Goal: Task Accomplishment & Management: Manage account settings

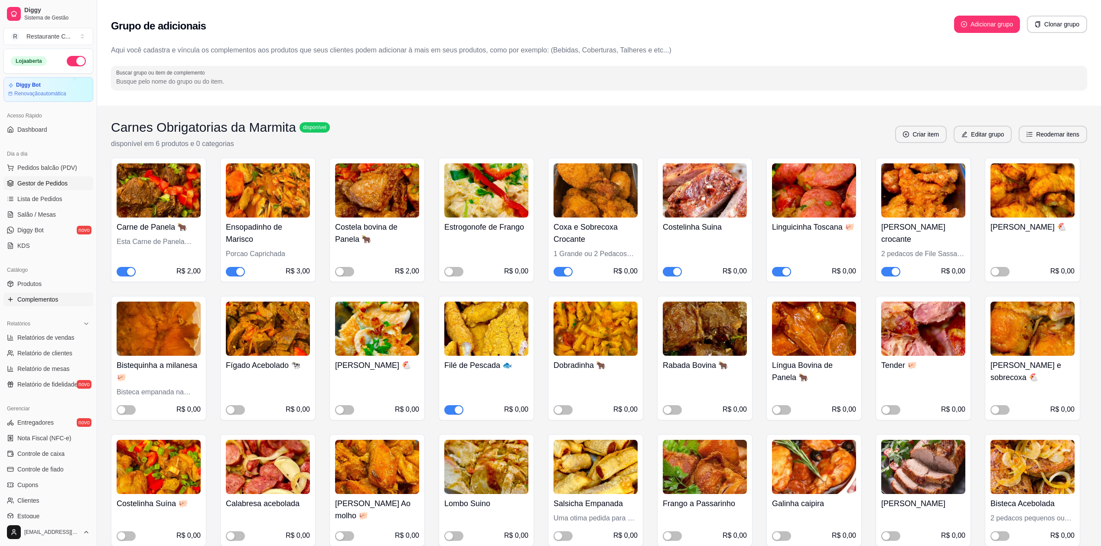
click at [51, 184] on span "Gestor de Pedidos" at bounding box center [42, 183] width 50 height 9
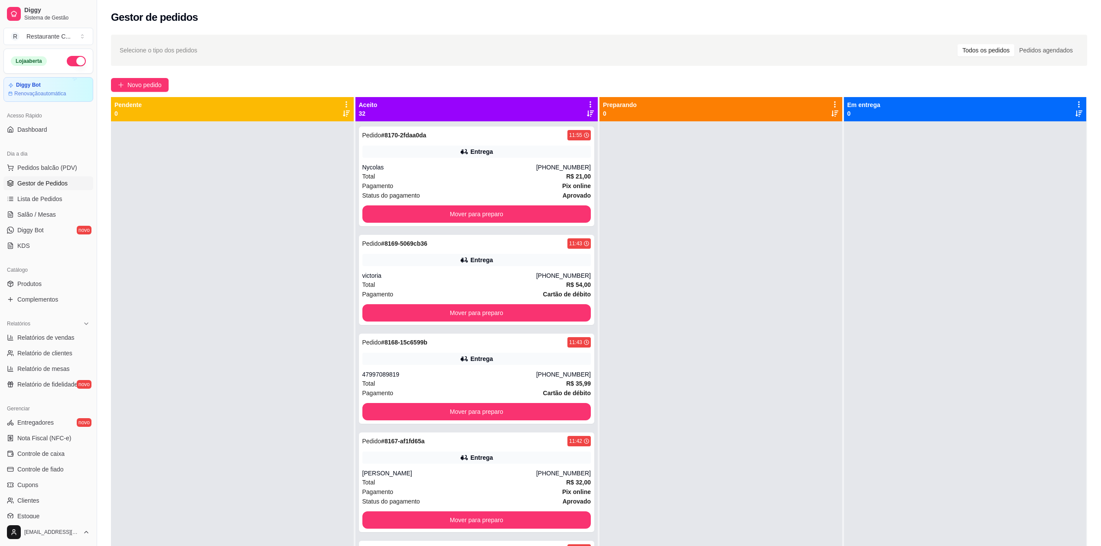
click at [588, 100] on div "Aceito 32" at bounding box center [476, 109] width 243 height 24
click at [587, 103] on icon at bounding box center [591, 105] width 8 height 8
click at [505, 139] on span "Com essa opção você tem a opção de mover todos os pedidos que estão em uma etap…" at bounding box center [519, 136] width 128 height 21
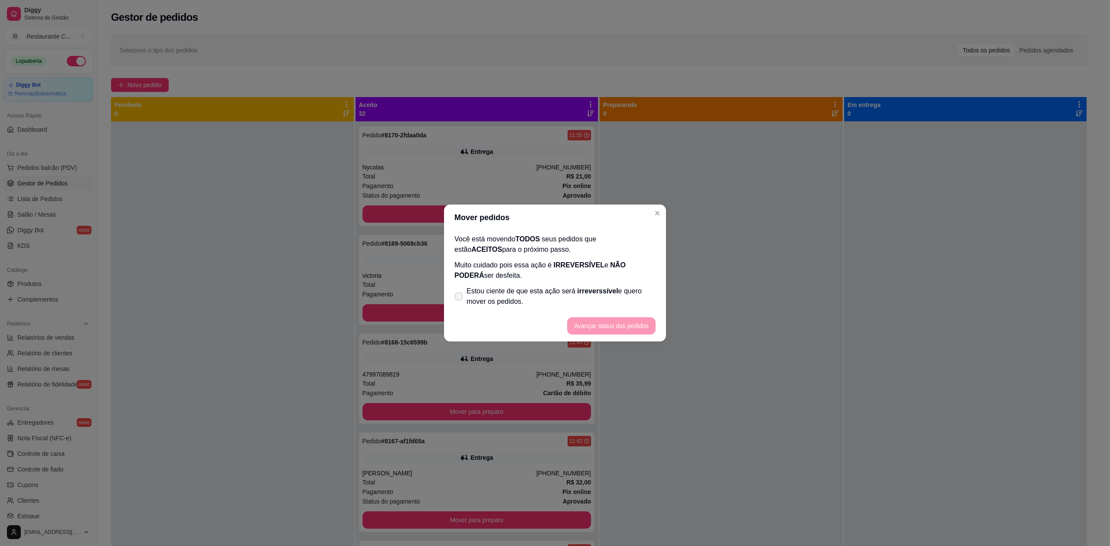
click at [483, 306] on span "Estou ciente de que esta ação será irreverssível e quero mover os pedidos." at bounding box center [560, 296] width 189 height 21
click at [460, 304] on input "Estou ciente de que esta ação será irreverssível e quero mover os pedidos." at bounding box center [457, 301] width 6 height 6
checkbox input "true"
click at [617, 324] on button "Avançar status dos pedidos" at bounding box center [611, 325] width 88 height 17
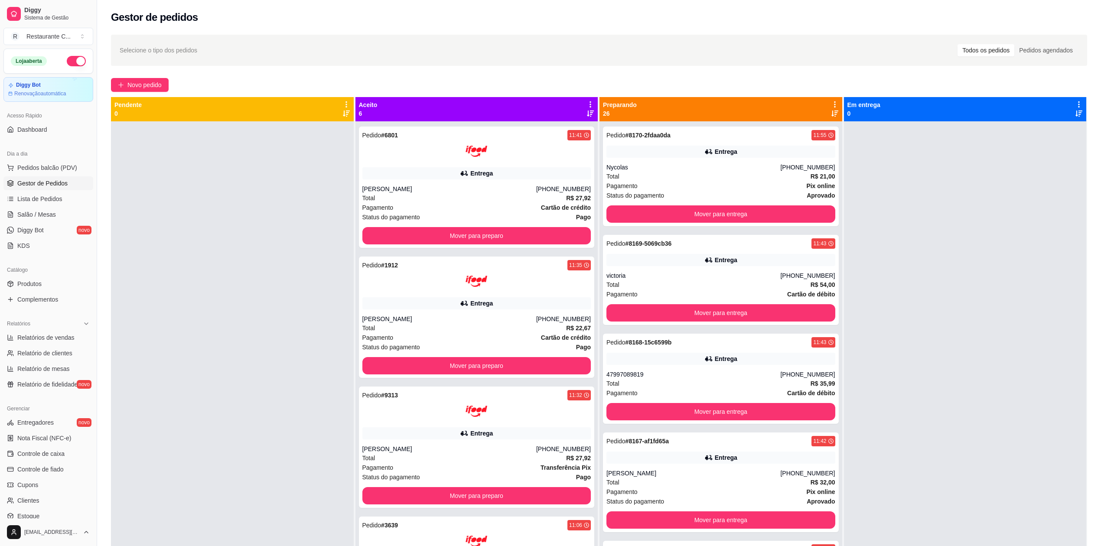
click at [166, 250] on div at bounding box center [232, 394] width 243 height 546
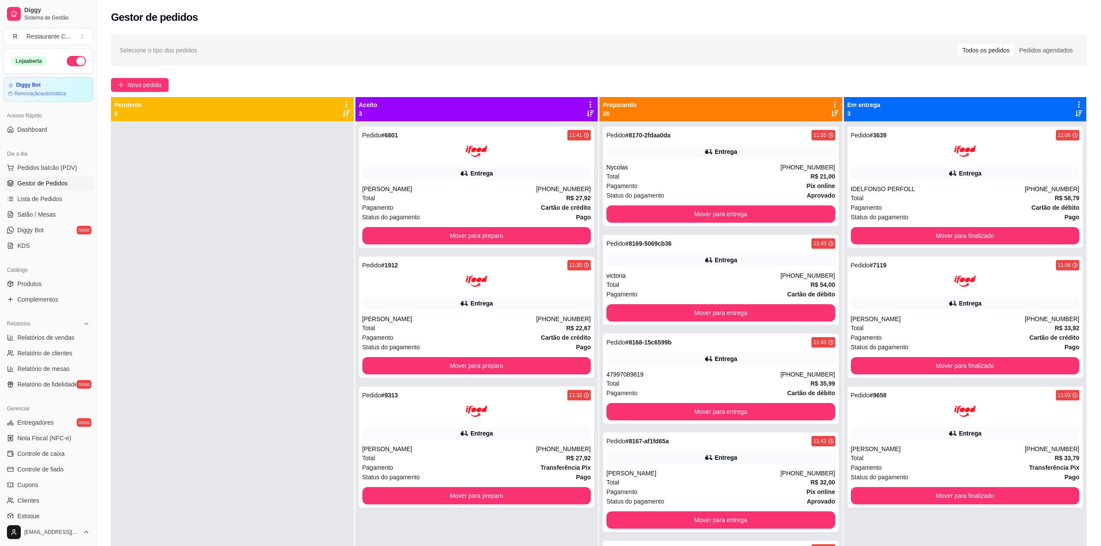
click at [831, 104] on icon at bounding box center [835, 105] width 8 height 8
click at [750, 125] on div "Mover pedidos de etapa Com essa opção você tem a opção de mover todos os pedido…" at bounding box center [761, 131] width 128 height 29
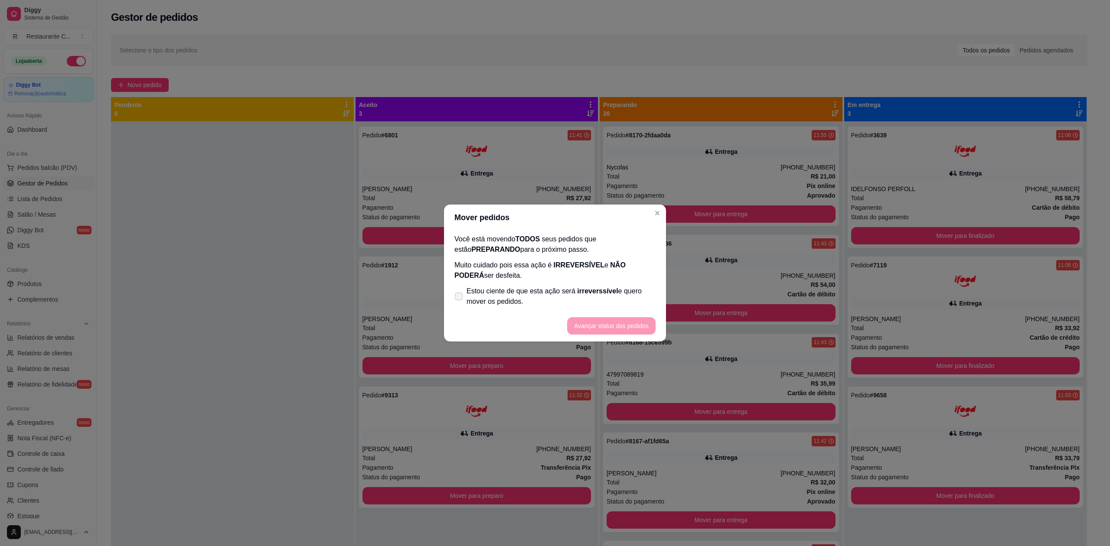
click at [494, 291] on span "Estou ciente de que esta ação será irreverssível e quero mover os pedidos." at bounding box center [560, 296] width 189 height 21
click at [460, 298] on input "Estou ciente de que esta ação será irreverssível e quero mover os pedidos." at bounding box center [457, 301] width 6 height 6
checkbox input "true"
click at [584, 323] on button "Avançar status dos pedidos" at bounding box center [611, 325] width 88 height 17
